Goal: Task Accomplishment & Management: Complete application form

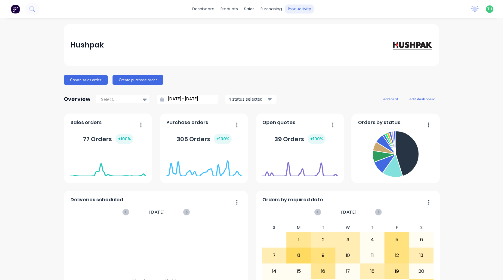
click at [290, 12] on div "productivity" at bounding box center [299, 9] width 29 height 9
click at [306, 66] on div "Timesheets" at bounding box center [310, 65] width 23 height 5
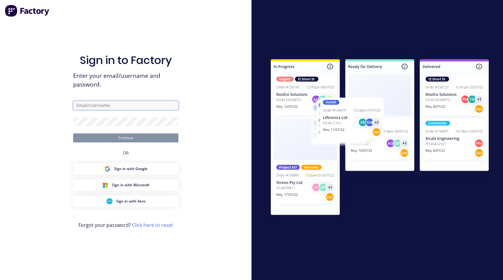
type input "[EMAIL_ADDRESS][PERSON_NAME][DOMAIN_NAME]"
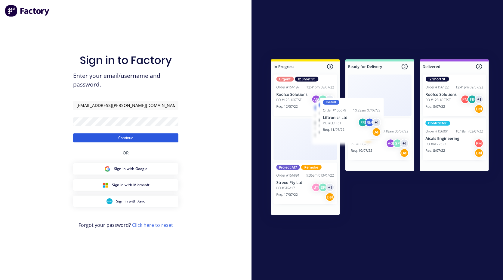
click at [151, 137] on button "Continue" at bounding box center [125, 138] width 105 height 9
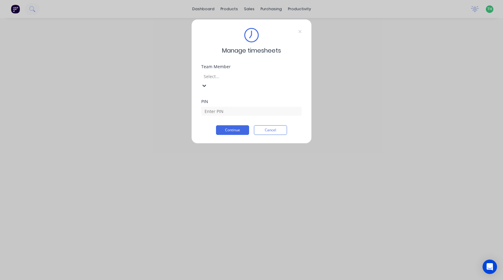
click at [284, 76] on div at bounding box center [246, 77] width 87 height 8
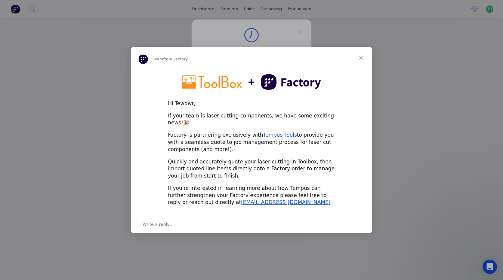
click at [361, 60] on span "Close" at bounding box center [361, 58] width 22 height 22
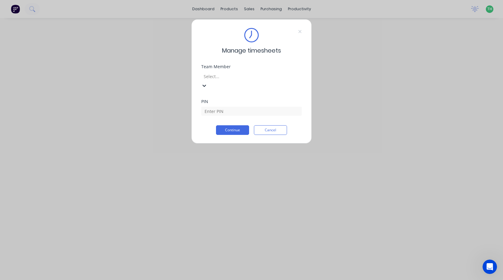
click at [234, 75] on div at bounding box center [246, 77] width 87 height 8
click at [231, 107] on input at bounding box center [251, 111] width 100 height 9
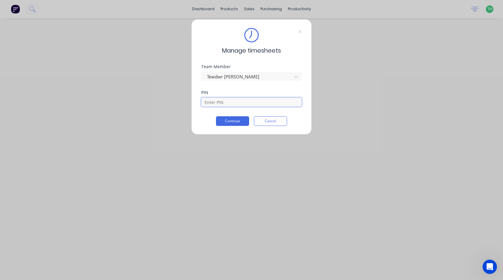
type input "2711"
click at [228, 124] on button "Continue" at bounding box center [232, 121] width 33 height 10
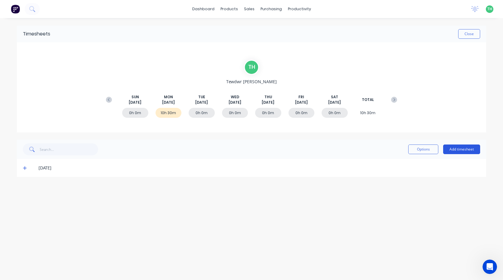
click at [469, 146] on button "Add timesheet" at bounding box center [461, 150] width 37 height 10
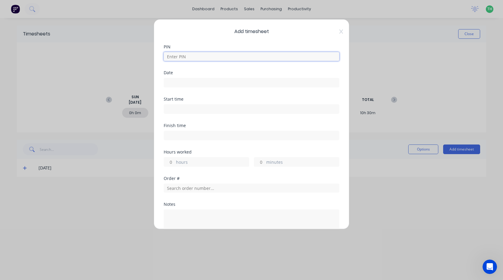
click at [188, 54] on input at bounding box center [252, 56] width 176 height 9
type input "2711"
type input "2"
type input "0"
click at [194, 82] on input at bounding box center [251, 82] width 175 height 9
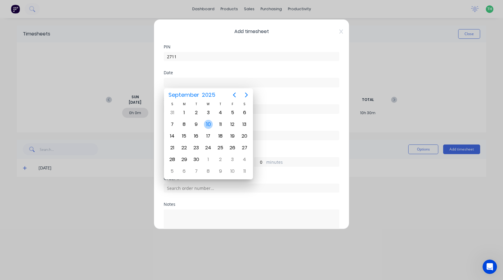
drag, startPoint x: 211, startPoint y: 126, endPoint x: 207, endPoint y: 124, distance: 5.0
click at [211, 126] on div "10" at bounding box center [208, 124] width 9 height 9
type input "[DATE]"
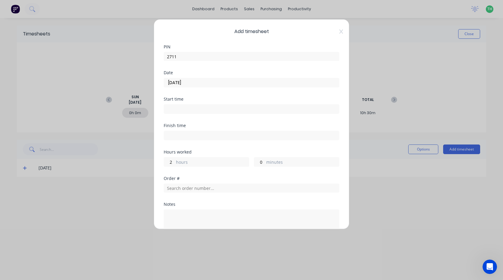
click at [193, 107] on input at bounding box center [251, 109] width 175 height 9
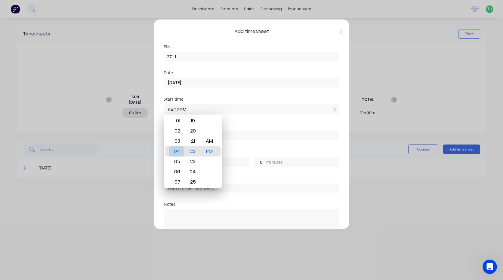
click at [178, 153] on div "04" at bounding box center [176, 151] width 15 height 10
click at [209, 140] on div "AM" at bounding box center [209, 141] width 15 height 10
type input "04:00 AM"
click at [237, 120] on div "Start time 04:00 AM" at bounding box center [252, 110] width 176 height 26
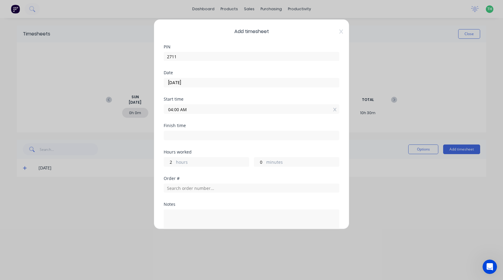
click at [194, 137] on input at bounding box center [251, 135] width 175 height 9
type input "04:22 PM"
type input "12"
type input "22"
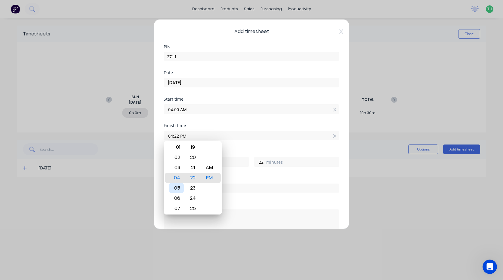
click at [180, 187] on div "05" at bounding box center [176, 188] width 15 height 10
type input "05:22 PM"
type input "13"
type input "05:18 PM"
type input "18"
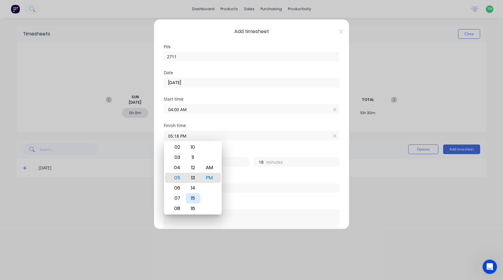
type input "05:10 PM"
type input "10"
type input "05:06 PM"
type input "6"
type input "05:00 PM"
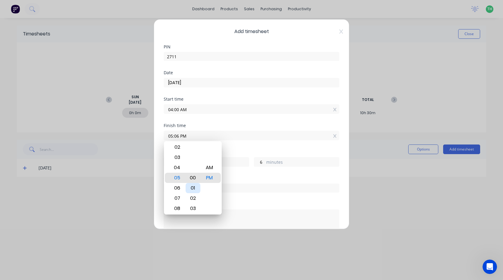
type input "0"
click at [206, 170] on div "AM" at bounding box center [209, 168] width 15 height 10
type input "05:00 AM"
type input "1"
click at [235, 144] on div "Finish time 05:00 AM" at bounding box center [252, 137] width 176 height 26
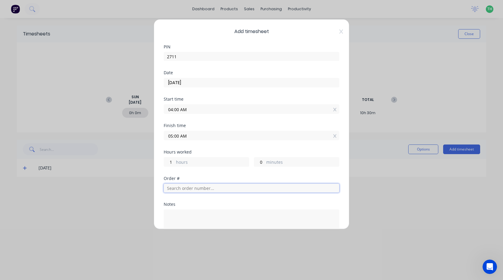
click at [205, 192] on input "text" at bounding box center [252, 188] width 176 height 9
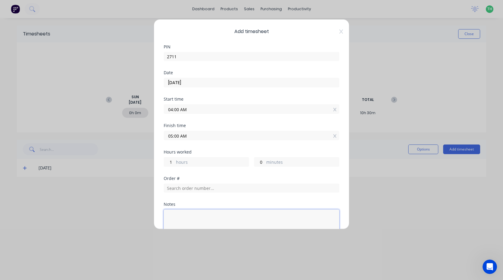
click at [206, 213] on textarea at bounding box center [252, 226] width 176 height 32
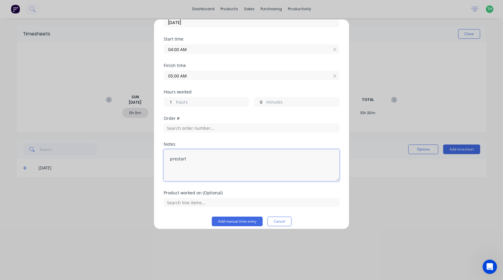
scroll to position [66, 0]
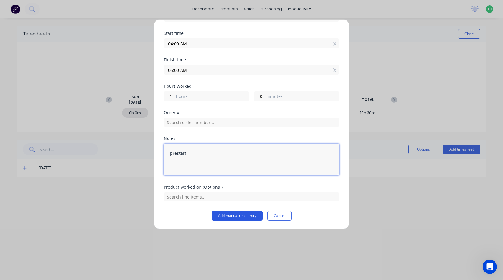
type textarea "prestart"
click at [225, 215] on button "Add manual time entry" at bounding box center [237, 216] width 51 height 10
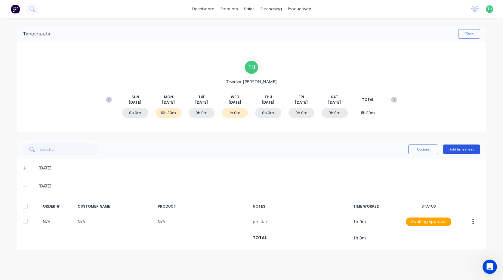
click at [468, 151] on button "Add timesheet" at bounding box center [461, 150] width 37 height 10
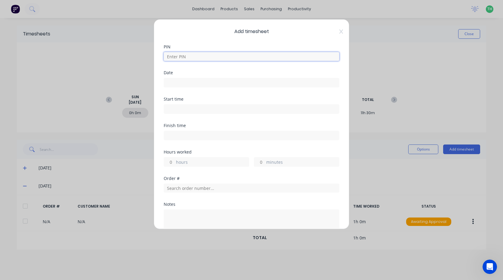
click at [221, 56] on input at bounding box center [252, 56] width 176 height 9
type input "2711"
type input "1"
type input "0"
click at [197, 84] on input at bounding box center [251, 82] width 175 height 9
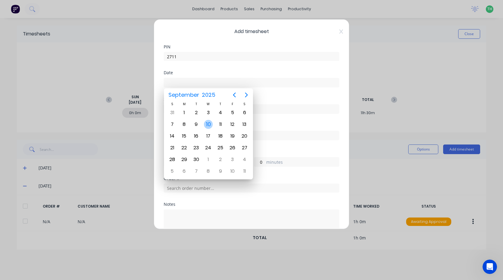
click at [209, 123] on div "10" at bounding box center [208, 124] width 9 height 9
type input "[DATE]"
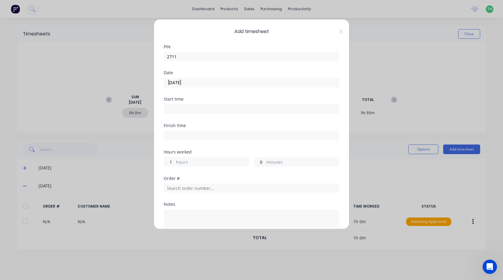
click at [201, 110] on input at bounding box center [251, 109] width 175 height 9
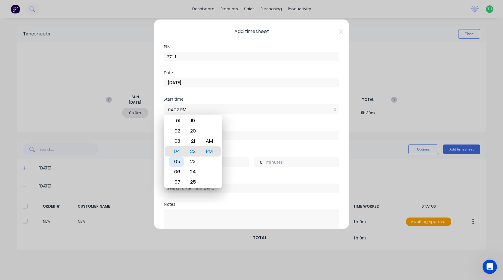
click at [177, 159] on div "05" at bounding box center [176, 162] width 15 height 10
click at [212, 140] on div "AM" at bounding box center [209, 141] width 15 height 10
type input "05:00 AM"
click at [236, 131] on label at bounding box center [252, 136] width 176 height 10
click at [236, 131] on input at bounding box center [251, 135] width 175 height 9
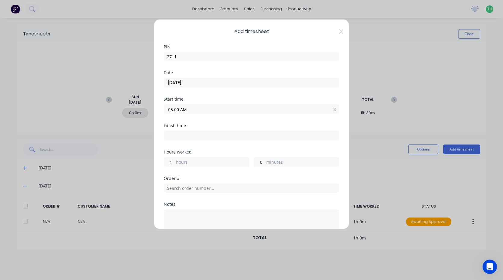
type input "04:23 PM"
type input "11"
type input "23"
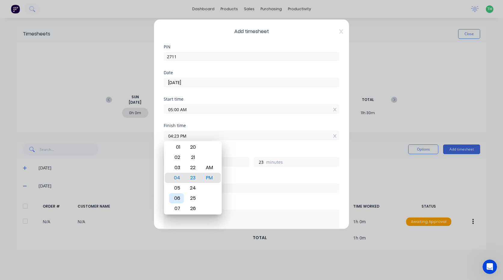
click at [176, 199] on div "06" at bounding box center [176, 198] width 15 height 10
type input "06:23 PM"
type input "13"
type input "06:26 PM"
type input "26"
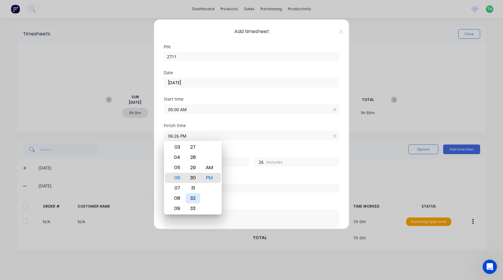
type input "06:30 PM"
type input "30"
type input "06:34 PM"
type input "34"
type input "06:38 PM"
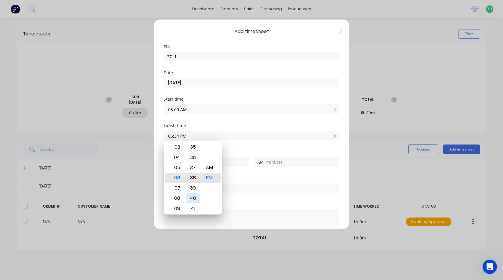
type input "38"
type input "06:42 PM"
type input "42"
type input "06:44 PM"
type input "44"
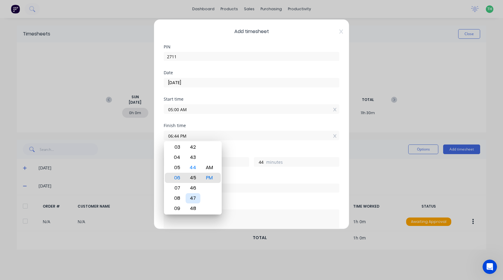
type input "06:45 PM"
type input "45"
click at [212, 168] on div "AM" at bounding box center [209, 168] width 15 height 10
type input "06:45 AM"
type input "1"
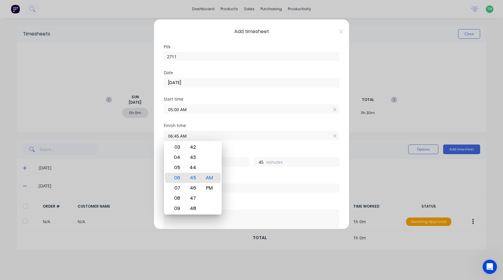
click at [261, 147] on div "Finish time 06:45 AM" at bounding box center [252, 137] width 176 height 26
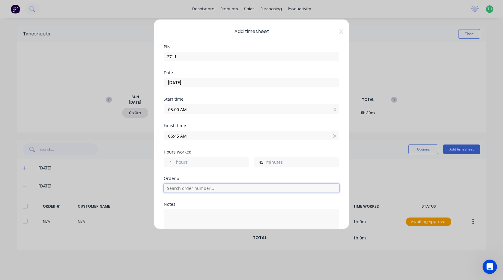
click at [193, 189] on input "text" at bounding box center [252, 188] width 176 height 9
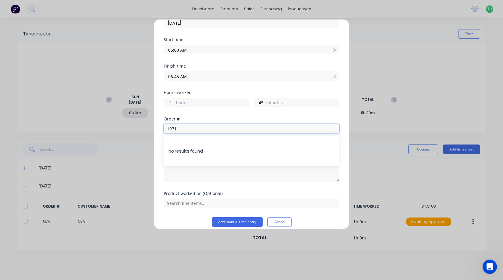
scroll to position [60, 0]
type input "1971"
click at [201, 151] on div "No results found" at bounding box center [252, 151] width 176 height 30
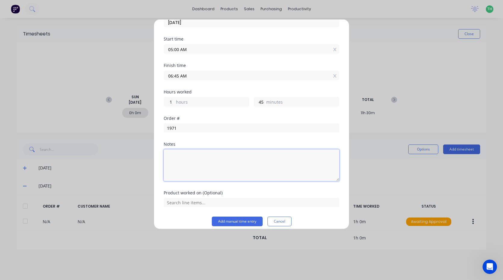
click at [200, 172] on textarea at bounding box center [252, 165] width 176 height 32
click at [171, 202] on input "text" at bounding box center [252, 202] width 176 height 9
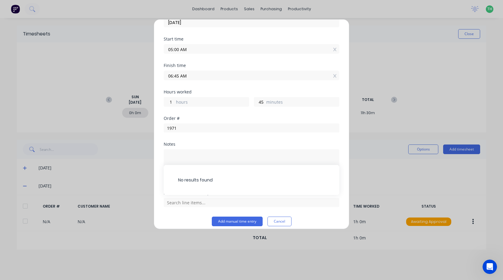
click at [202, 181] on div "No results found" at bounding box center [252, 180] width 176 height 30
click at [198, 151] on textarea at bounding box center [252, 165] width 176 height 32
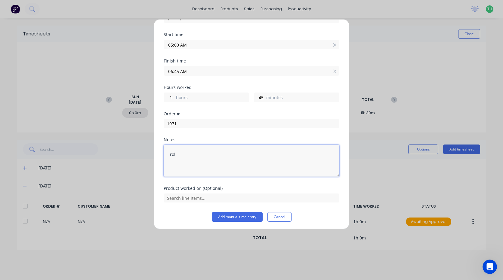
scroll to position [66, 0]
type textarea "rolling flatbar presision oxy"
click at [288, 183] on div "Notes rolling flatbar presision oxy" at bounding box center [252, 161] width 176 height 49
click at [232, 213] on button "Add manual time entry" at bounding box center [237, 216] width 51 height 10
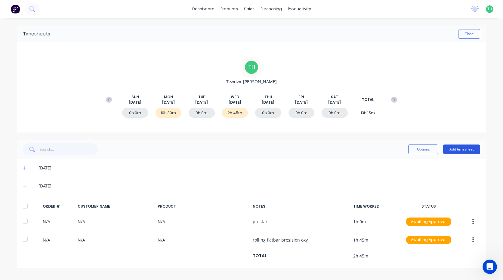
click at [469, 150] on button "Add timesheet" at bounding box center [461, 150] width 37 height 10
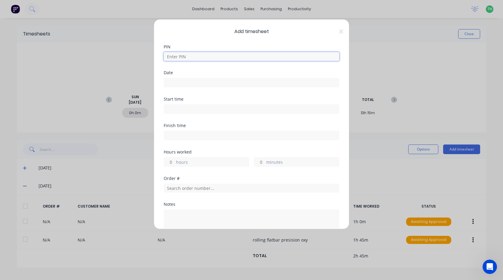
click at [199, 55] on input at bounding box center [252, 56] width 176 height 9
type input "2711"
type input "1"
type input "45"
type input "1971"
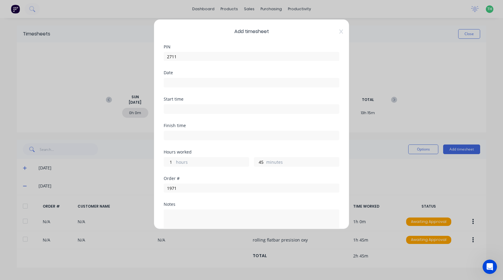
click at [197, 86] on input at bounding box center [251, 82] width 175 height 9
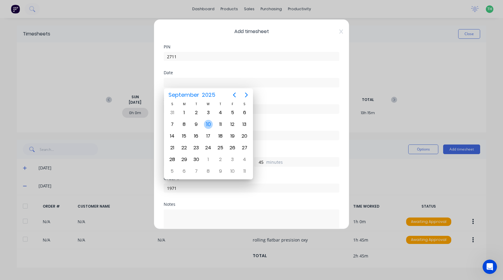
click at [208, 121] on div "10" at bounding box center [208, 124] width 9 height 9
type input "[DATE]"
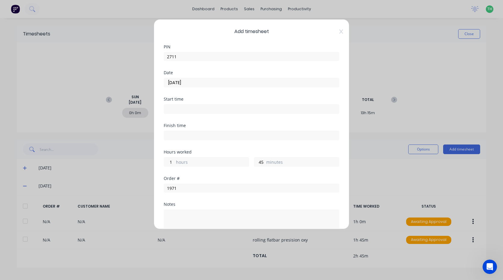
click at [181, 111] on input at bounding box center [251, 109] width 175 height 9
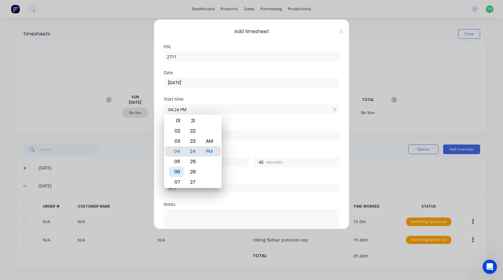
click at [180, 173] on div "06" at bounding box center [176, 172] width 15 height 10
click at [208, 143] on div "AM" at bounding box center [209, 141] width 15 height 10
type input "06:45 AM"
click at [236, 133] on input at bounding box center [251, 135] width 175 height 9
type input "04:24 PM"
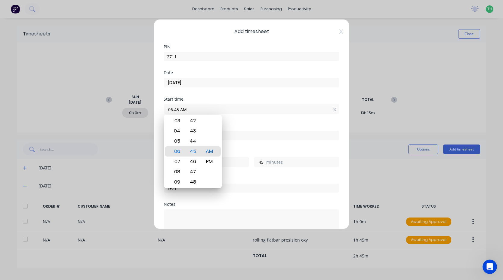
type input "9"
type input "39"
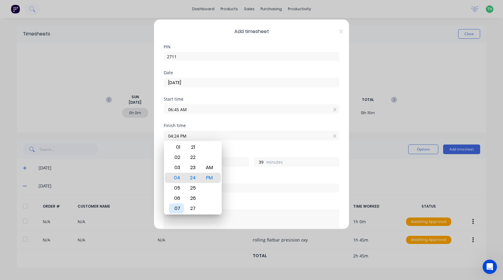
click at [178, 209] on div "07" at bounding box center [176, 209] width 15 height 10
type input "07:24 PM"
type input "12"
type input "07:20 PM"
type input "35"
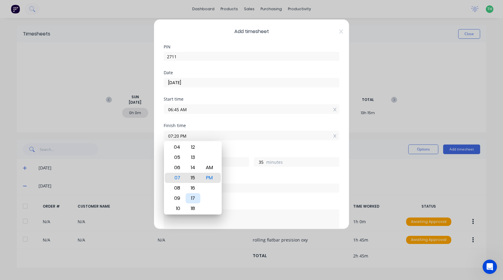
type input "07:15 PM"
type input "30"
type input "07:10 PM"
type input "25"
type input "07:01 PM"
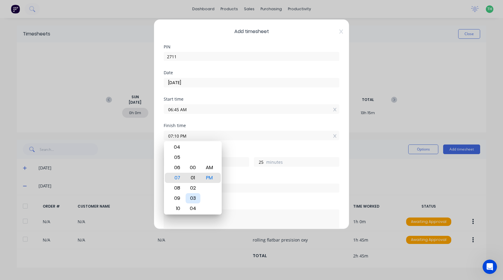
type input "16"
type input "07:00 PM"
type input "15"
click at [207, 167] on div "AM" at bounding box center [209, 168] width 15 height 10
type input "07:00 AM"
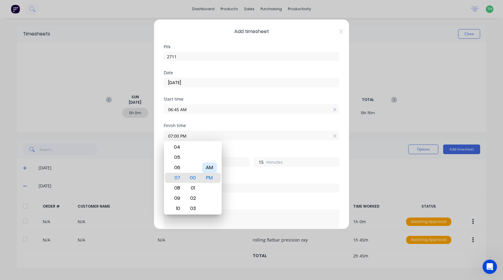
type input "0"
click at [233, 144] on div "Finish time 07:00 AM" at bounding box center [252, 137] width 176 height 26
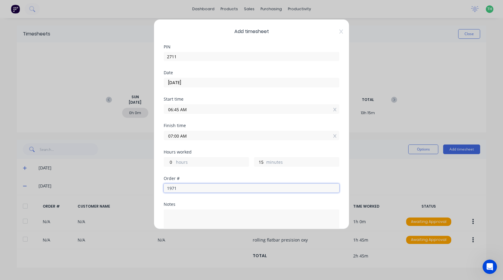
click at [198, 190] on input "1971" at bounding box center [252, 188] width 176 height 9
drag, startPoint x: 177, startPoint y: 189, endPoint x: 160, endPoint y: 192, distance: 17.3
click at [161, 192] on div "Add timesheet PIN 2711 Date [DATE] Start time 06:45 AM Finish time 07:00 AM Hou…" at bounding box center [251, 124] width 195 height 210
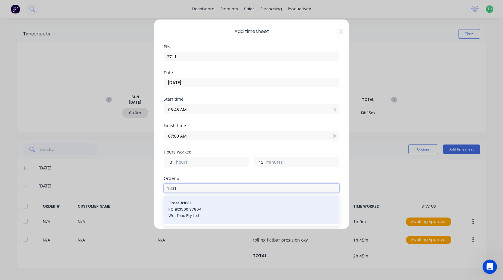
type input "1831"
click at [194, 205] on span "Order # 1831" at bounding box center [251, 203] width 166 height 5
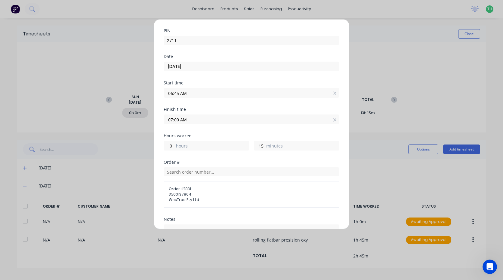
scroll to position [90, 0]
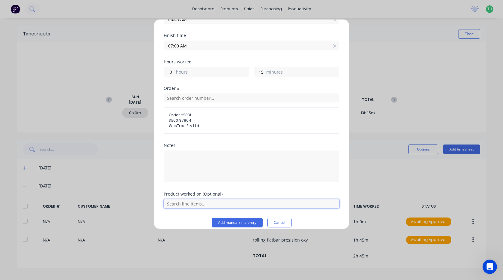
click at [192, 205] on input "text" at bounding box center [252, 203] width 176 height 9
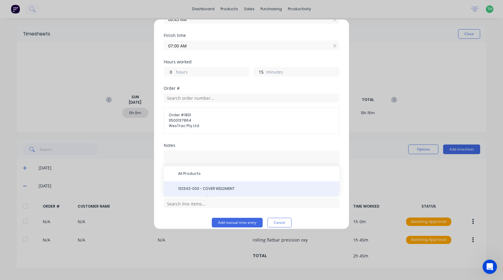
click at [205, 190] on span "132342-003 - COVER WELDMENT" at bounding box center [256, 188] width 156 height 5
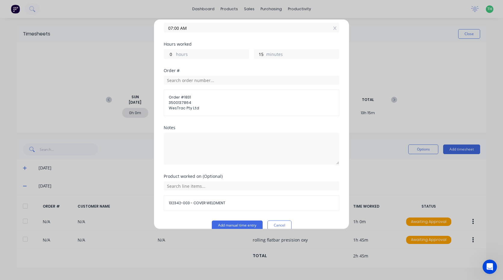
scroll to position [118, 0]
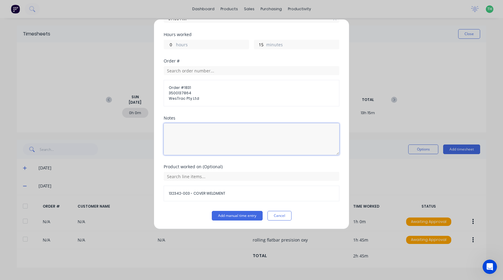
click at [180, 131] on textarea at bounding box center [252, 139] width 176 height 32
type textarea "pressing parts"
click at [231, 217] on button "Add manual time entry" at bounding box center [237, 216] width 51 height 10
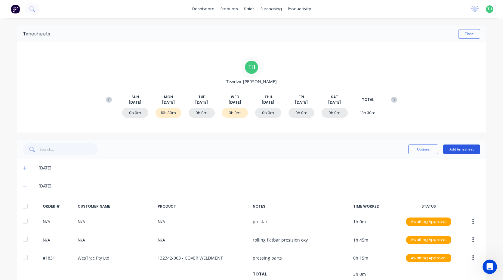
click at [468, 148] on button "Add timesheet" at bounding box center [461, 150] width 37 height 10
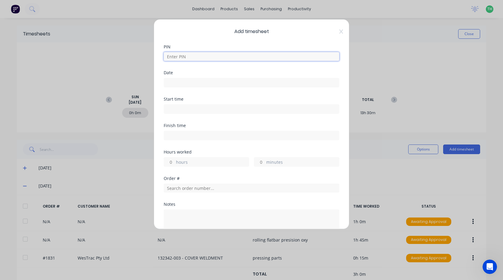
click at [194, 53] on input at bounding box center [252, 56] width 176 height 9
type input "2711"
type input "0"
type input "15"
click at [191, 81] on input at bounding box center [251, 82] width 175 height 9
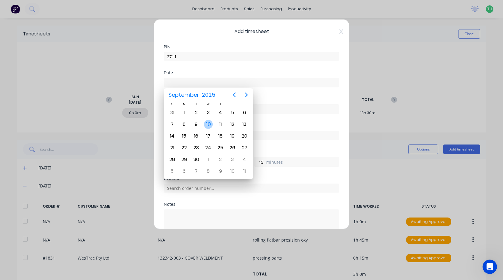
click at [211, 124] on div "10" at bounding box center [208, 124] width 9 height 9
type input "[DATE]"
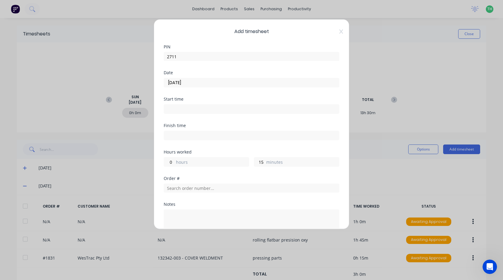
click at [191, 113] on input at bounding box center [251, 109] width 175 height 9
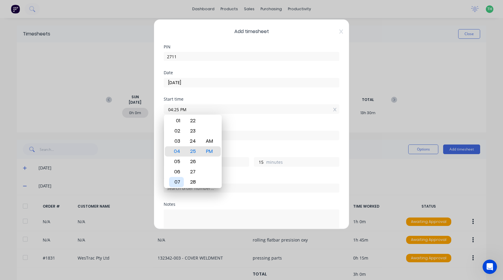
click at [179, 179] on div "07" at bounding box center [176, 182] width 15 height 10
click at [210, 140] on div "AM" at bounding box center [209, 141] width 15 height 10
type input "07:00 AM"
click at [240, 142] on div "Finish time" at bounding box center [252, 137] width 176 height 26
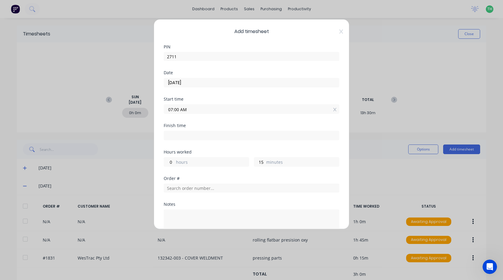
click at [198, 137] on input at bounding box center [251, 135] width 175 height 9
type input "04:25 PM"
type input "9"
type input "25"
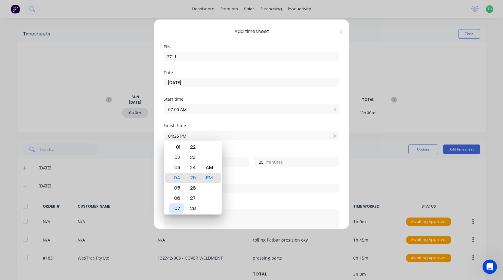
click at [178, 205] on div "07" at bounding box center [176, 209] width 15 height 10
type input "07:25 PM"
type input "12"
type input "07:23 PM"
type input "23"
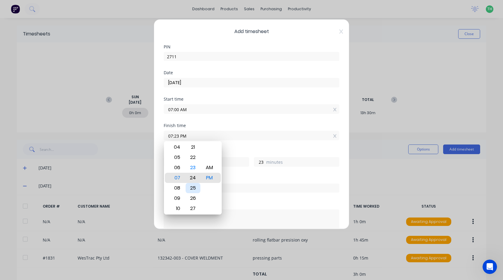
type input "07:24 PM"
type input "24"
type input "07:26 PM"
type input "26"
type input "07:28 PM"
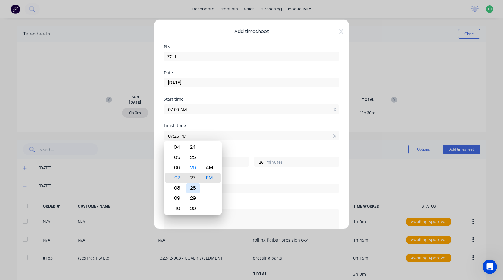
type input "28"
type input "07:29 PM"
type input "29"
type input "07:30 PM"
type input "30"
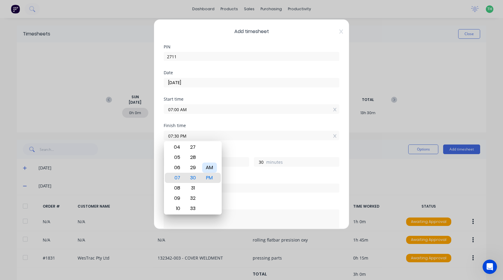
click at [212, 168] on div "AM" at bounding box center [209, 168] width 15 height 10
type input "07:30 AM"
type input "0"
click at [253, 146] on div "Finish time 07:30 AM" at bounding box center [252, 137] width 176 height 26
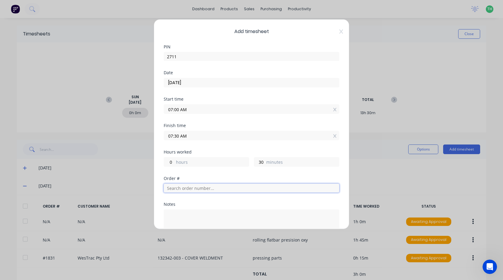
click at [195, 191] on input "text" at bounding box center [252, 188] width 176 height 9
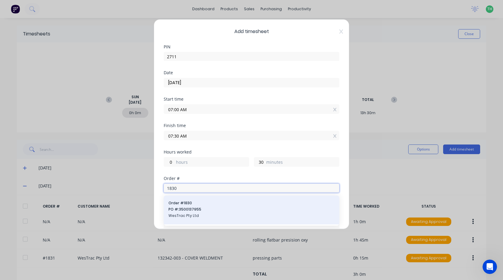
type input "1830"
click at [189, 205] on span "Order # 1830" at bounding box center [251, 203] width 166 height 5
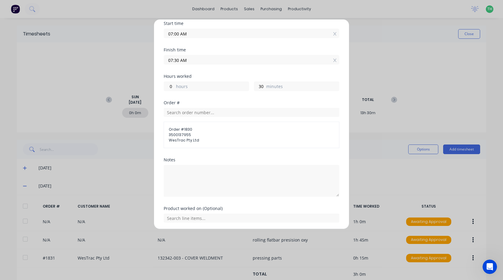
scroll to position [90, 0]
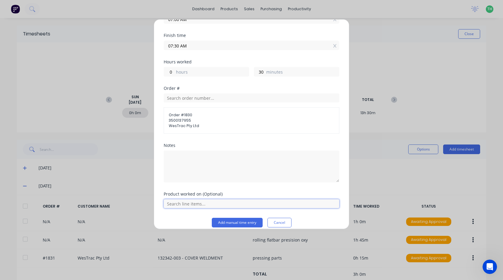
click at [189, 204] on input "text" at bounding box center [252, 203] width 176 height 9
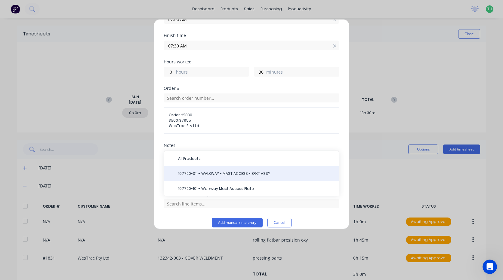
click at [204, 175] on span "107720-011 - WALKWAY - MAST ACCESS - BRKT ASSY" at bounding box center [256, 173] width 156 height 5
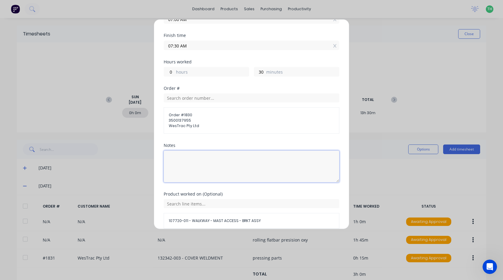
click at [191, 177] on textarea at bounding box center [252, 167] width 176 height 32
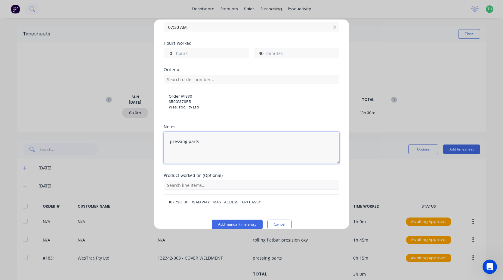
scroll to position [118, 0]
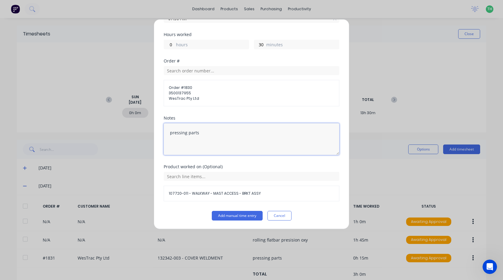
type textarea "pressing parts"
click at [239, 221] on div "Add timesheet PIN 2711 Date [DATE] Start time 07:00 AM Finish time 07:30 AM Hou…" at bounding box center [251, 124] width 195 height 210
click at [239, 218] on button "Add manual time entry" at bounding box center [237, 216] width 51 height 10
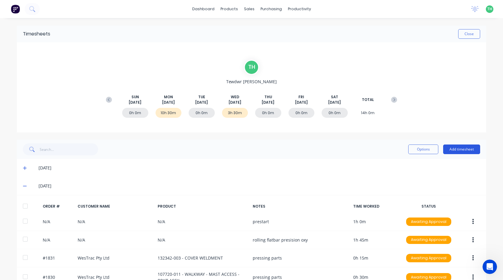
click at [463, 150] on button "Add timesheet" at bounding box center [461, 150] width 37 height 10
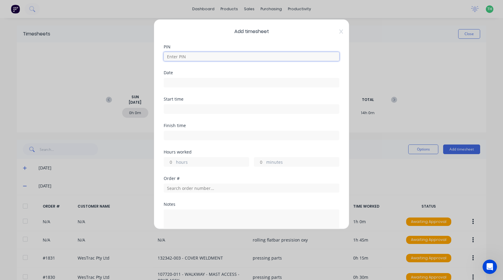
click at [186, 59] on input at bounding box center [252, 56] width 176 height 9
type input "2711"
type input "0"
type input "30"
click at [182, 81] on input at bounding box center [251, 82] width 175 height 9
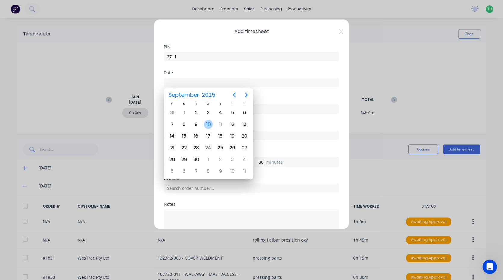
click at [209, 123] on div "10" at bounding box center [208, 124] width 9 height 9
type input "[DATE]"
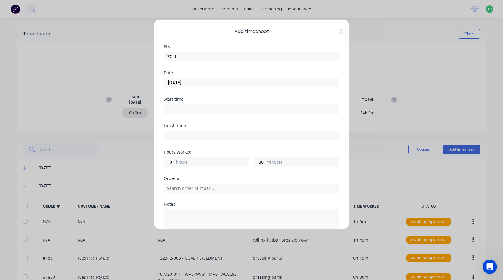
click at [187, 110] on input at bounding box center [251, 109] width 175 height 9
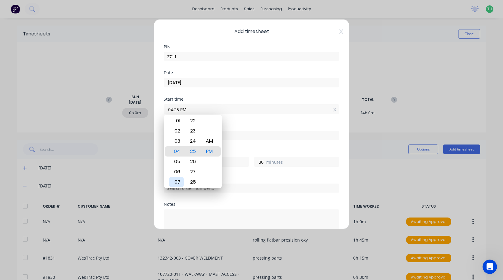
click at [176, 181] on div "07" at bounding box center [176, 182] width 15 height 10
click at [196, 181] on div "30" at bounding box center [193, 182] width 15 height 10
click at [210, 140] on div "AM" at bounding box center [209, 141] width 15 height 10
type input "07:30 AM"
click at [253, 143] on div "Finish time" at bounding box center [252, 137] width 176 height 26
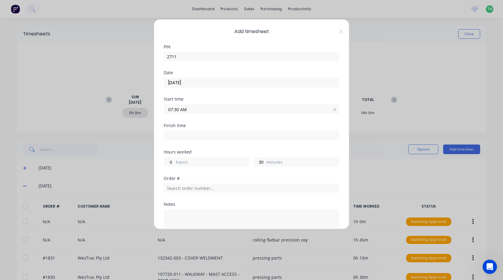
click at [192, 133] on input at bounding box center [251, 135] width 175 height 9
type input "04:26 PM"
type input "8"
type input "56"
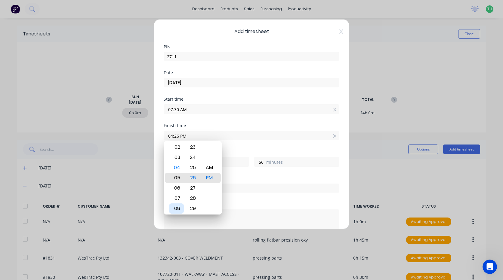
type input "06:26 PM"
type input "10"
type input "08:26 PM"
type input "12"
click at [175, 198] on div "10" at bounding box center [176, 198] width 15 height 10
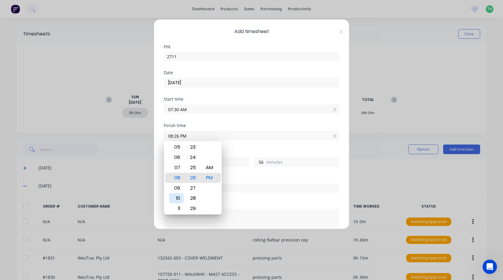
type input "10:26 PM"
type input "14"
type input "10:29 PM"
type input "59"
type input "10:32 PM"
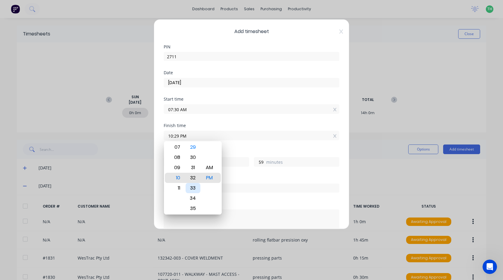
type input "15"
type input "2"
type input "10:34 PM"
type input "4"
type input "10:37 PM"
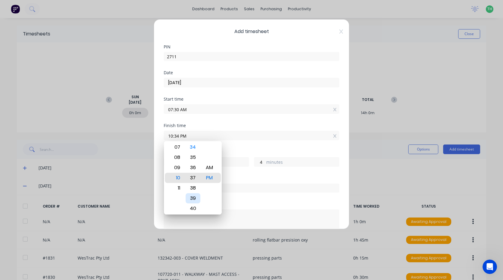
type input "7"
type input "10:39 PM"
type input "9"
type input "10:42 PM"
type input "12"
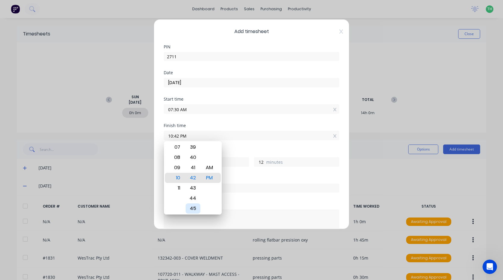
click at [195, 209] on div "45" at bounding box center [193, 209] width 15 height 10
type input "10:45 PM"
type input "15"
click at [208, 169] on div "AM" at bounding box center [209, 168] width 15 height 10
type input "10:45 AM"
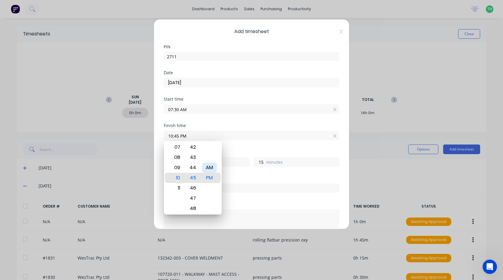
type input "3"
click at [259, 177] on div "Order #" at bounding box center [252, 179] width 176 height 4
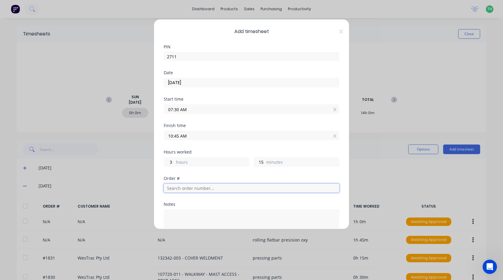
click at [191, 189] on input "text" at bounding box center [252, 188] width 176 height 9
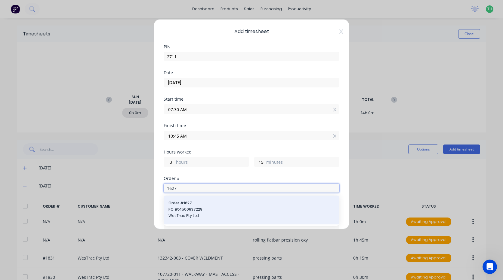
type input "1627"
click at [192, 209] on span "PO #: 4500837229" at bounding box center [251, 209] width 166 height 5
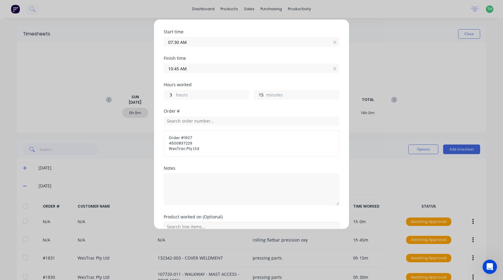
scroll to position [90, 0]
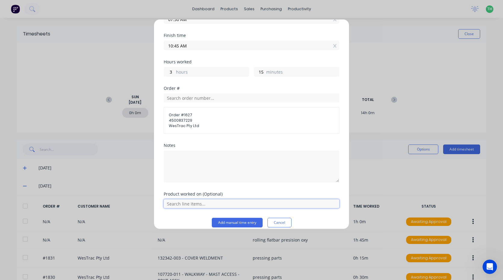
click at [192, 203] on input "text" at bounding box center [252, 203] width 176 height 9
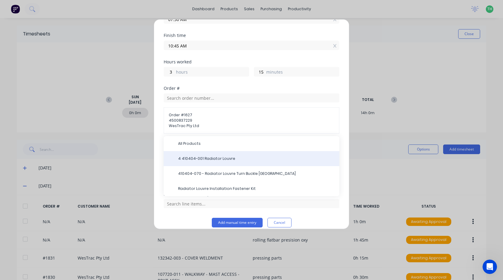
click at [211, 161] on span "4 410404-001 Radiator Louvre" at bounding box center [256, 158] width 156 height 5
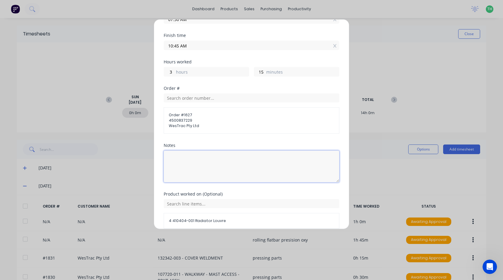
click at [195, 163] on textarea at bounding box center [252, 167] width 176 height 32
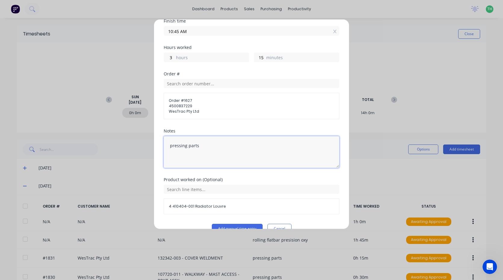
scroll to position [118, 0]
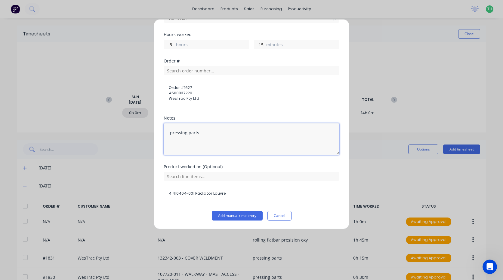
type textarea "pressing parts"
click at [303, 208] on div "Product worked on (Optional) 4 410404-001 Radiator Louvre" at bounding box center [252, 188] width 176 height 46
click at [248, 214] on button "Add manual time entry" at bounding box center [237, 216] width 51 height 10
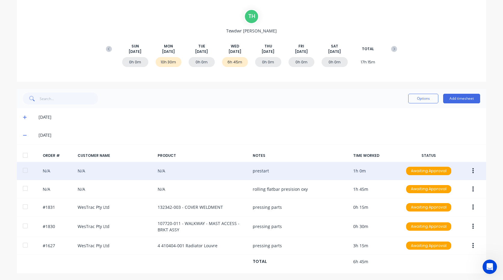
scroll to position [52, 0]
